Goal: Find specific page/section: Find specific page/section

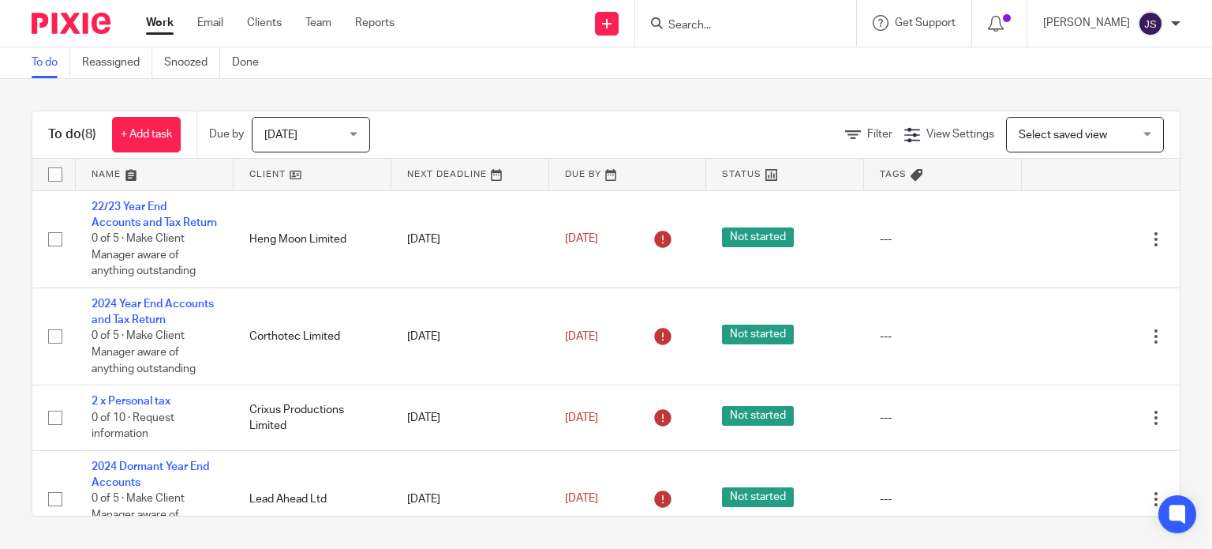
click at [713, 33] on div at bounding box center [745, 23] width 221 height 47
click at [729, 19] on input "Search" at bounding box center [738, 26] width 142 height 14
type input "q"
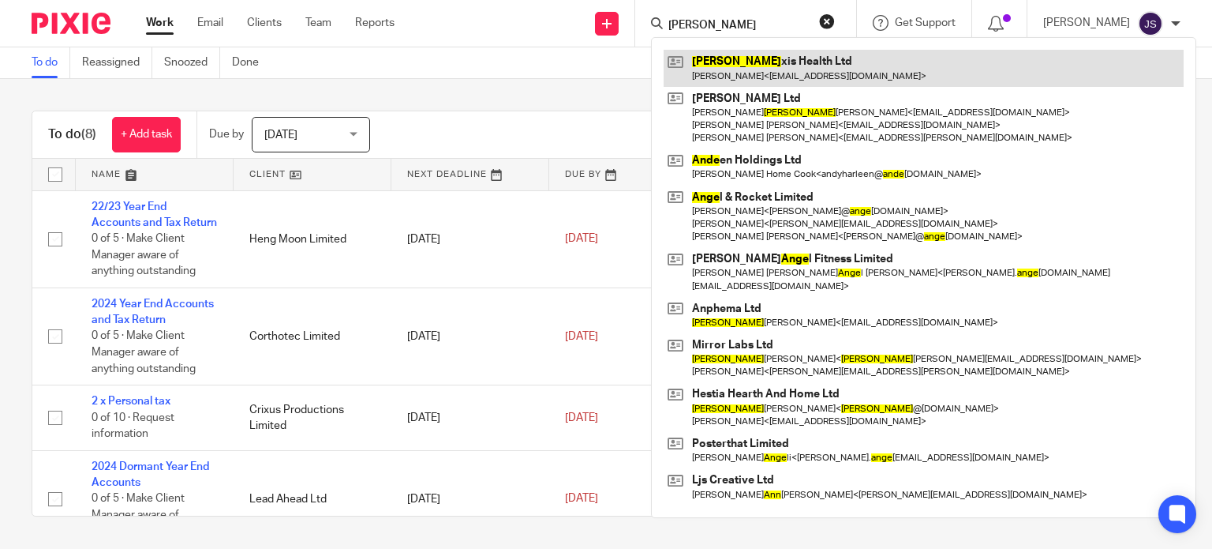
type input "[PERSON_NAME]"
click at [736, 80] on link at bounding box center [924, 68] width 520 height 36
click at [747, 70] on link at bounding box center [924, 68] width 520 height 36
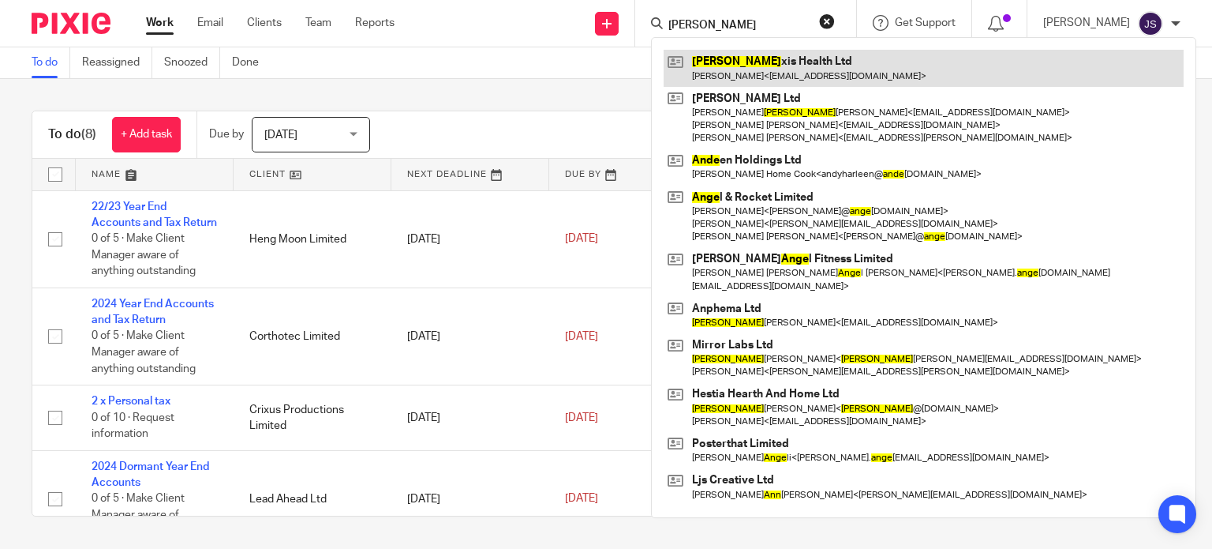
click at [788, 66] on link at bounding box center [924, 68] width 520 height 36
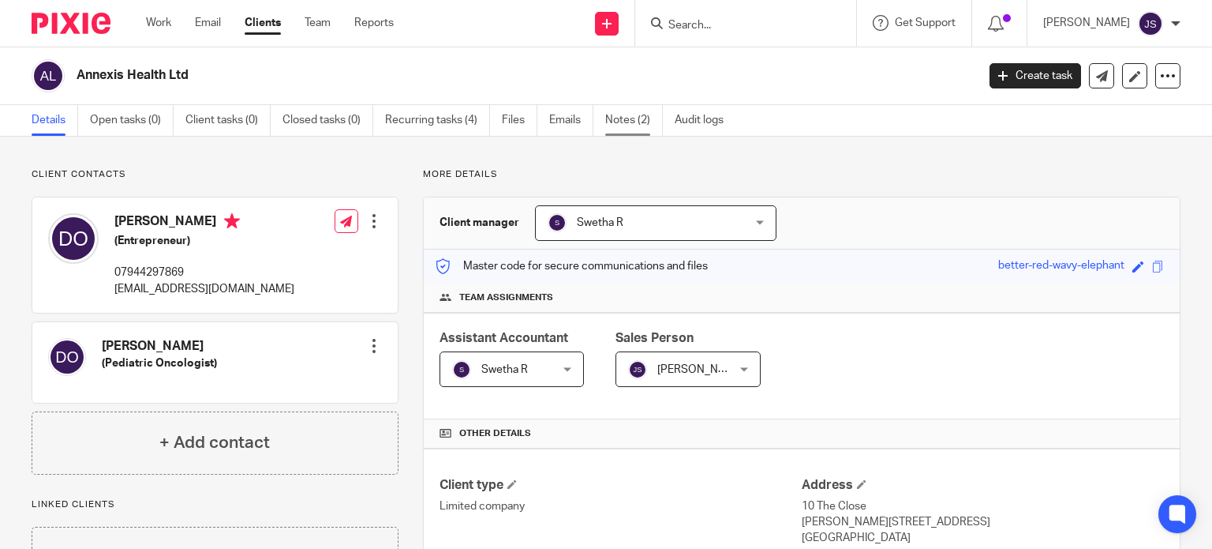
click at [637, 123] on link "Notes (2)" at bounding box center [634, 120] width 58 height 31
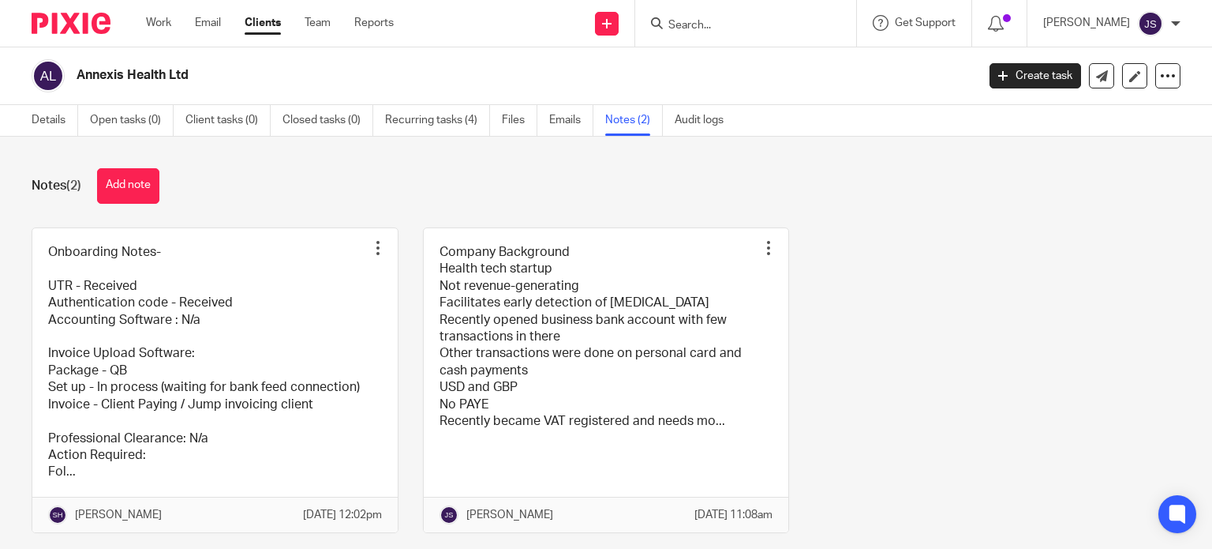
scroll to position [55, 0]
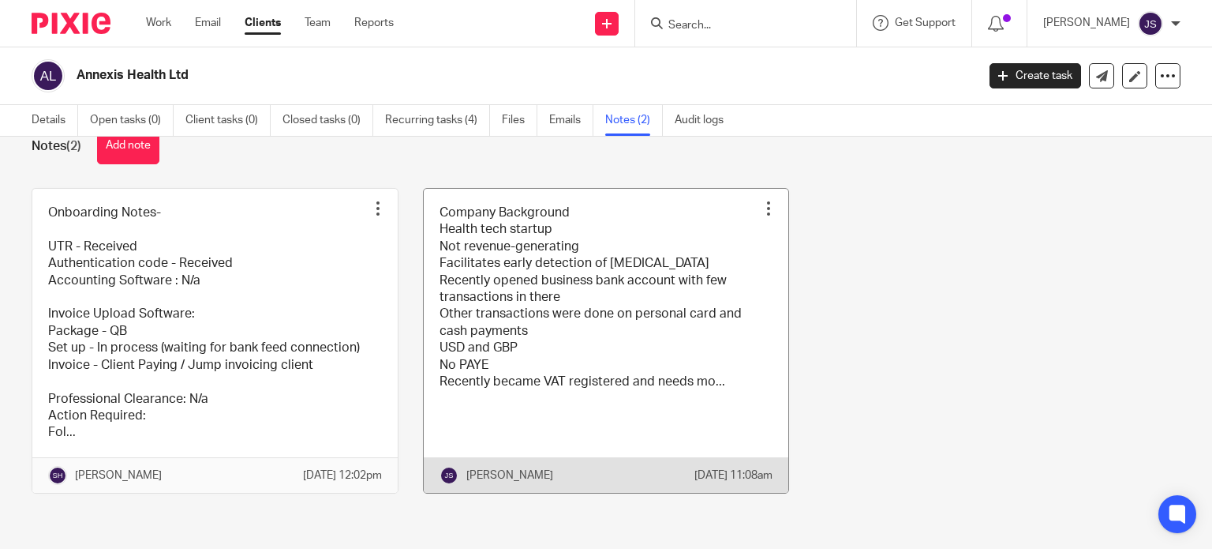
click at [631, 252] on link at bounding box center [606, 341] width 365 height 304
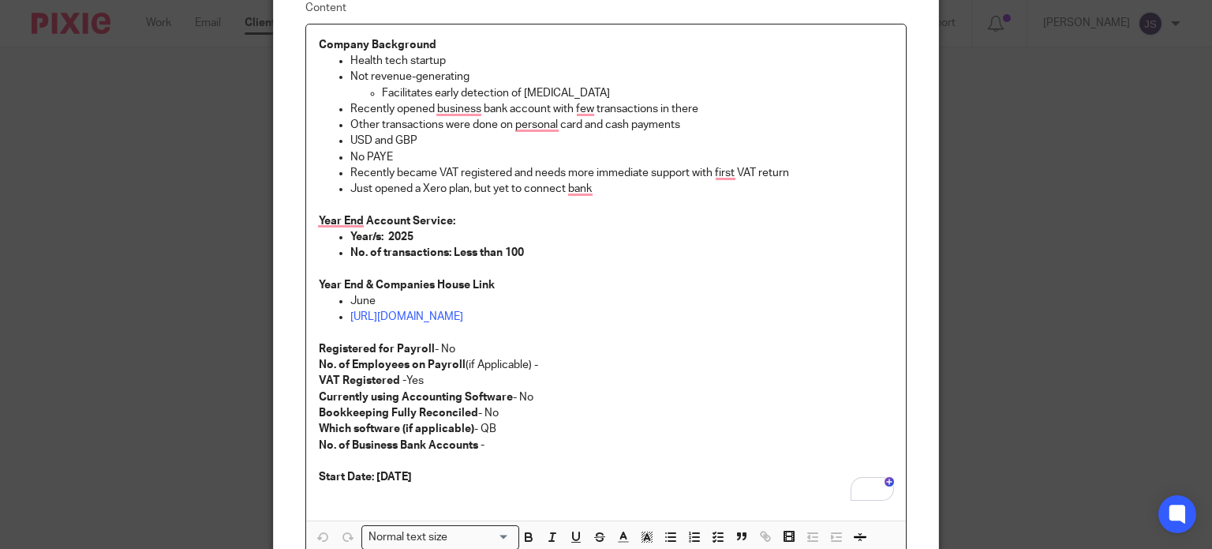
scroll to position [125, 0]
